Goal: Task Accomplishment & Management: Use online tool/utility

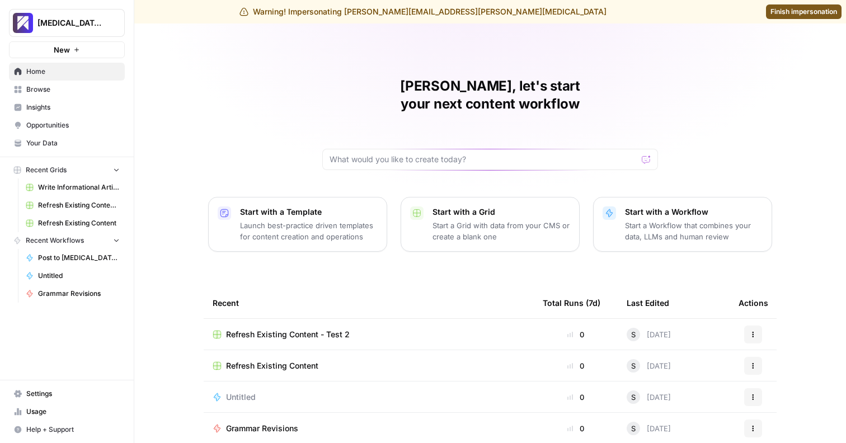
click at [53, 411] on span "Usage" at bounding box center [72, 412] width 93 height 10
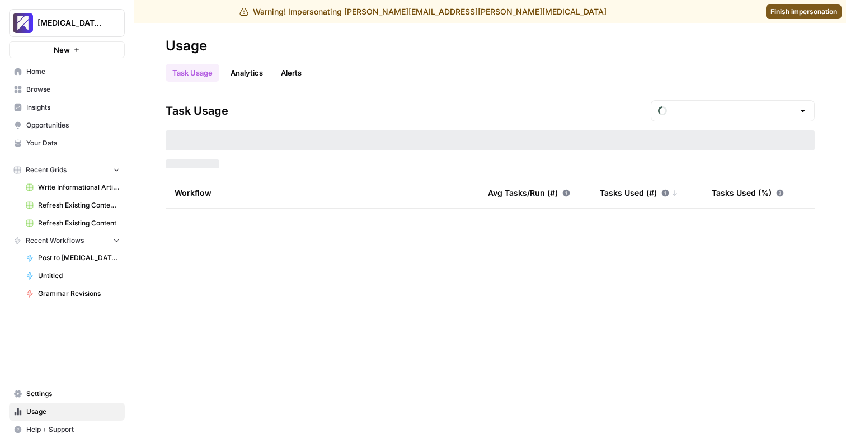
type input "September Included Tasks"
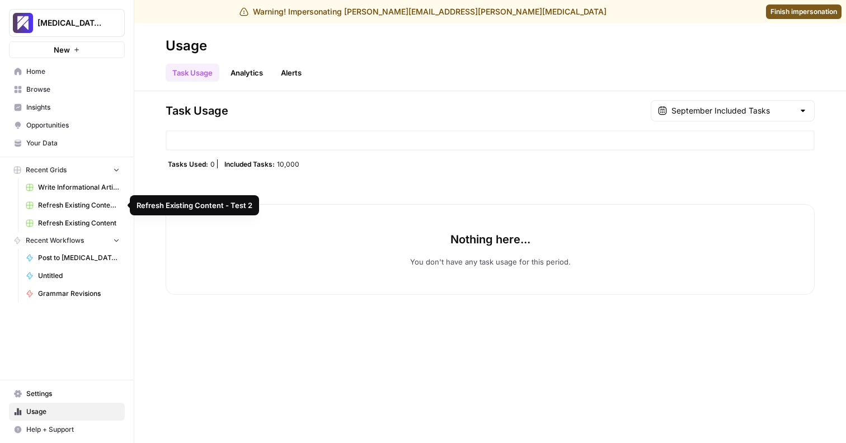
click at [78, 205] on span "Refresh Existing Content - Test 2" at bounding box center [79, 205] width 82 height 10
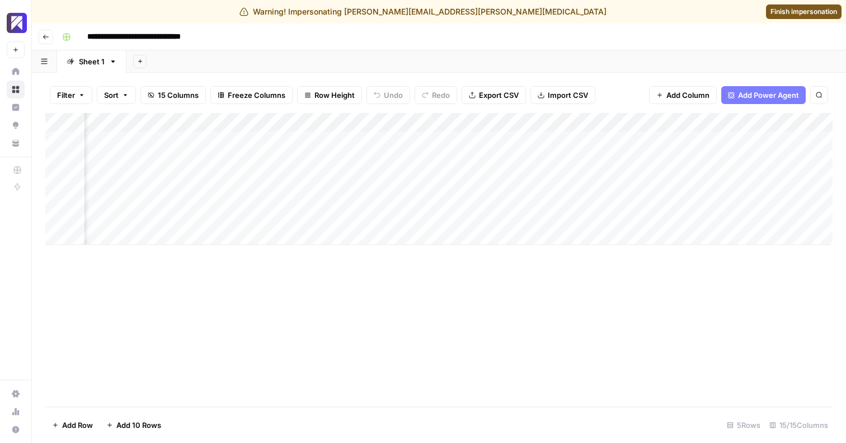
scroll to position [0, 1178]
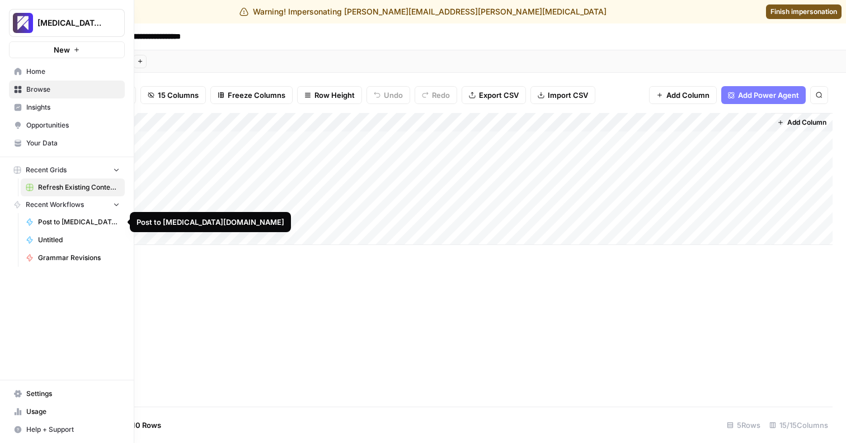
click at [63, 225] on span "Post to [MEDICAL_DATA][DOMAIN_NAME]" at bounding box center [79, 222] width 82 height 10
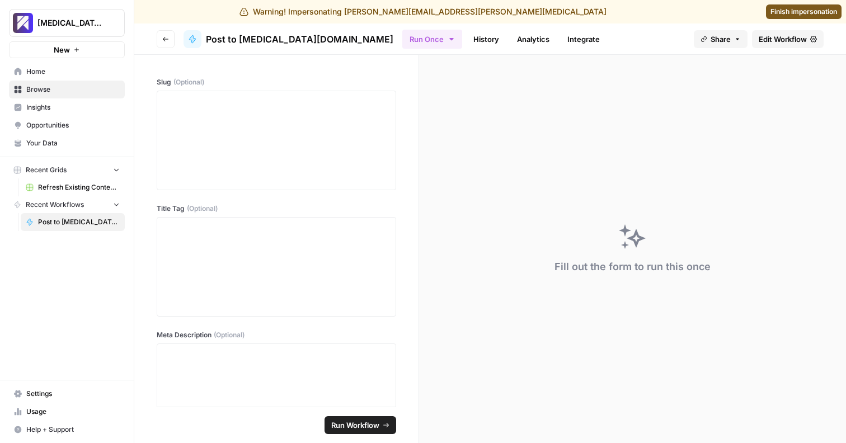
click at [63, 226] on span "Post to [MEDICAL_DATA][DOMAIN_NAME]" at bounding box center [79, 222] width 82 height 10
click at [52, 201] on span "Recent Workflows" at bounding box center [55, 205] width 58 height 10
click at [54, 204] on span "Recent Workflows" at bounding box center [55, 205] width 58 height 10
click at [49, 93] on span "Browse" at bounding box center [72, 90] width 93 height 10
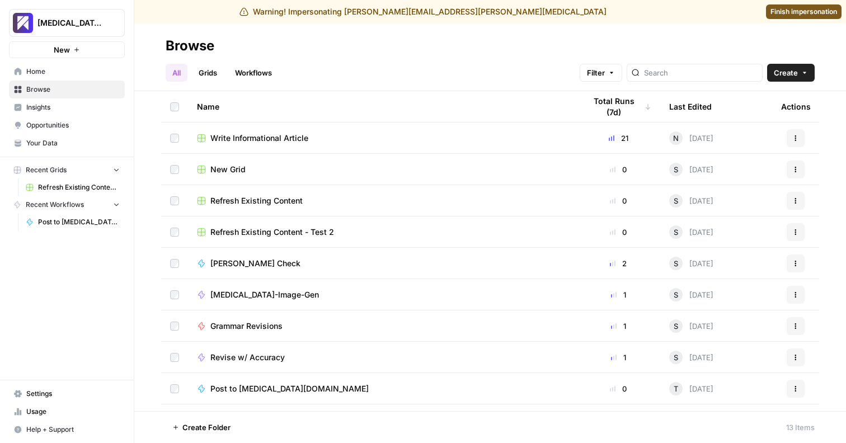
click at [255, 327] on span "Grammar Revisions" at bounding box center [246, 326] width 72 height 11
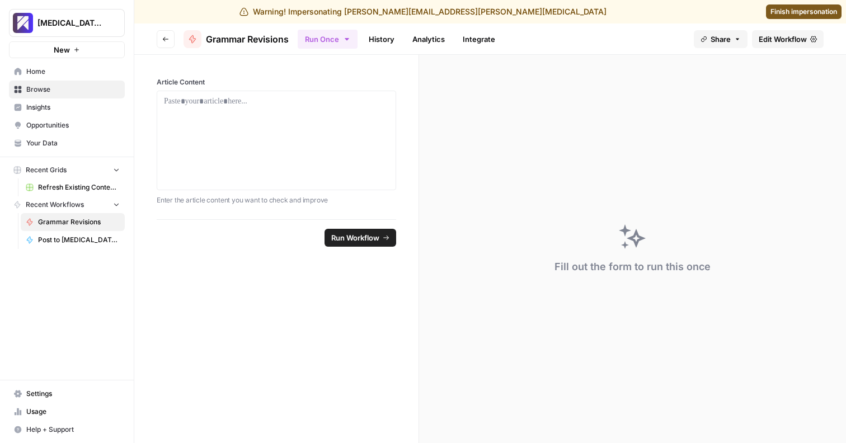
click at [776, 40] on span "Edit Workflow" at bounding box center [783, 39] width 48 height 11
